Goal: Task Accomplishment & Management: Complete application form

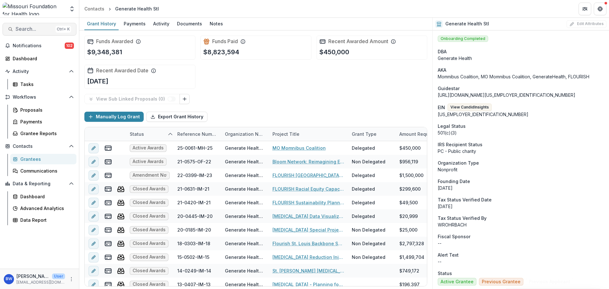
scroll to position [0, 68]
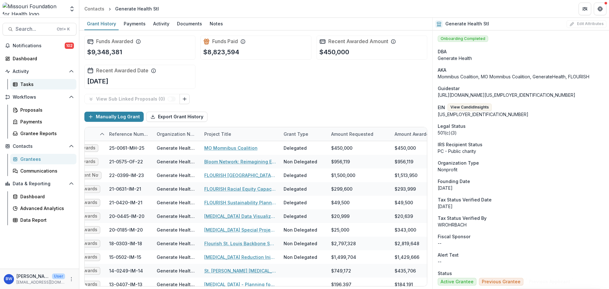
click at [38, 85] on div "Tasks" at bounding box center [45, 84] width 51 height 7
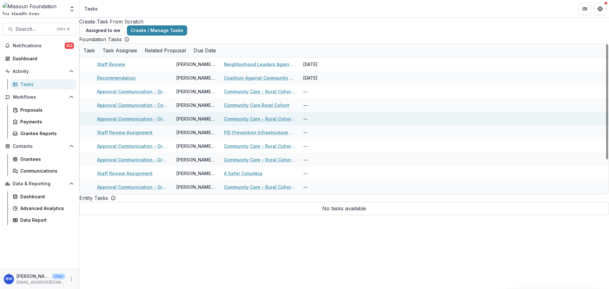
click at [236, 120] on link "Community Care - Rural Cohort Implementation Grant" at bounding box center [260, 119] width 72 height 7
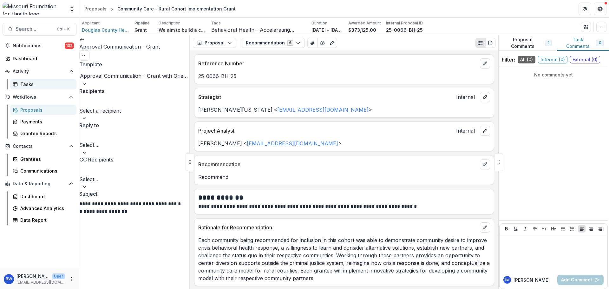
click at [32, 81] on div "Tasks" at bounding box center [45, 84] width 51 height 7
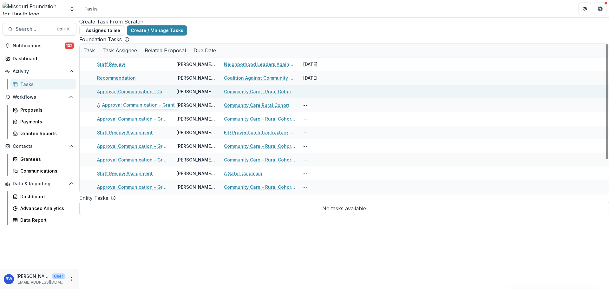
click at [134, 90] on link "Approval Communication - Grant" at bounding box center [133, 91] width 72 height 7
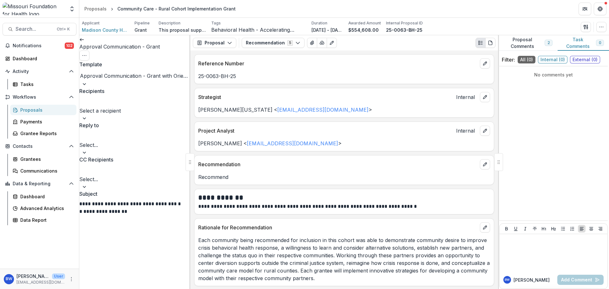
click at [133, 100] on div at bounding box center [135, 102] width 110 height 9
click at [160, 100] on div at bounding box center [135, 102] width 110 height 9
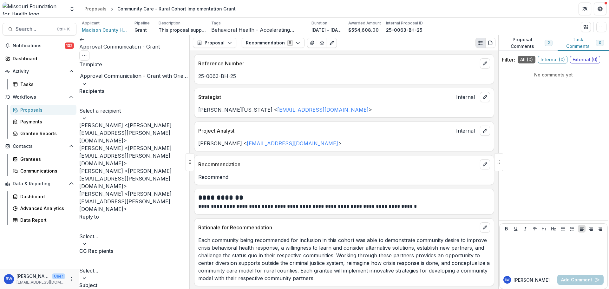
click at [142, 167] on div "[PERSON_NAME] <[PERSON_NAME][EMAIL_ADDRESS][PERSON_NAME][DOMAIN_NAME]>" at bounding box center [134, 178] width 111 height 23
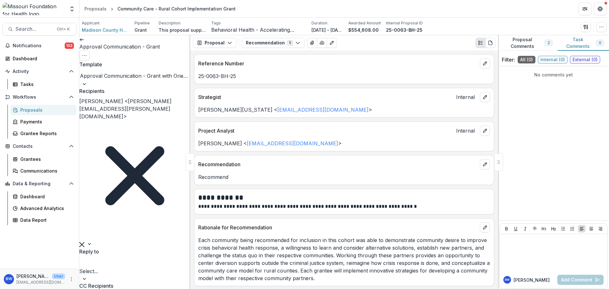
click at [154, 110] on div "[PERSON_NAME] <[PERSON_NAME][EMAIL_ADDRESS][PERSON_NAME][DOMAIN_NAME]>" at bounding box center [134, 168] width 111 height 143
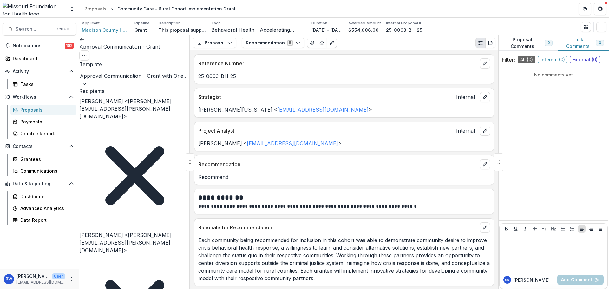
click at [24, 85] on div "Tasks" at bounding box center [45, 84] width 51 height 7
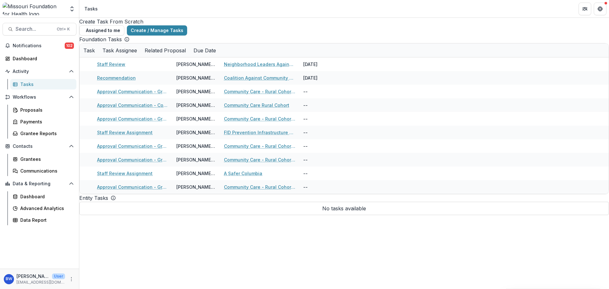
click at [534, 6] on header "Tasks" at bounding box center [344, 8] width 530 height 17
